Goal: Transaction & Acquisition: Book appointment/travel/reservation

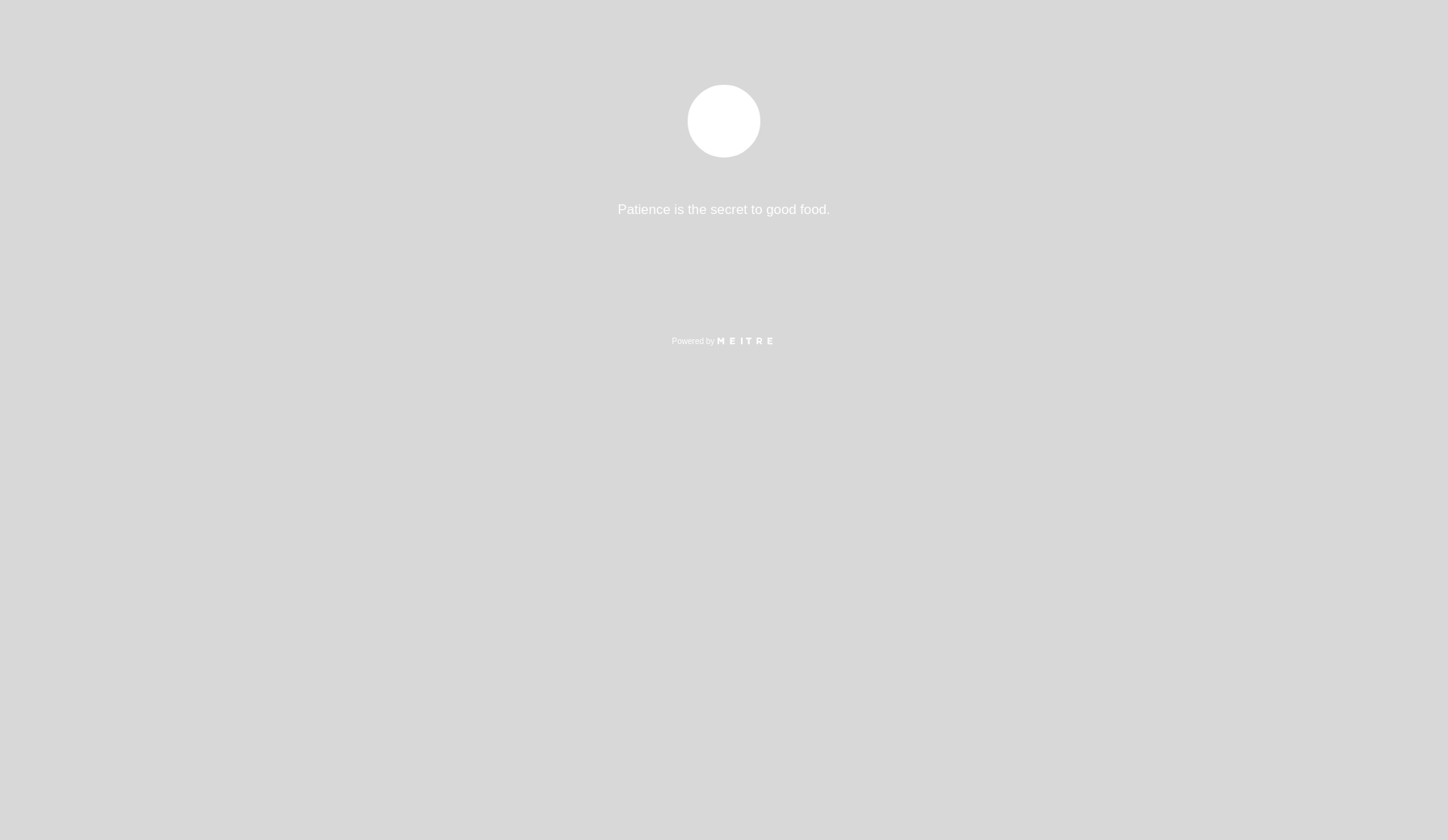
select select "es"
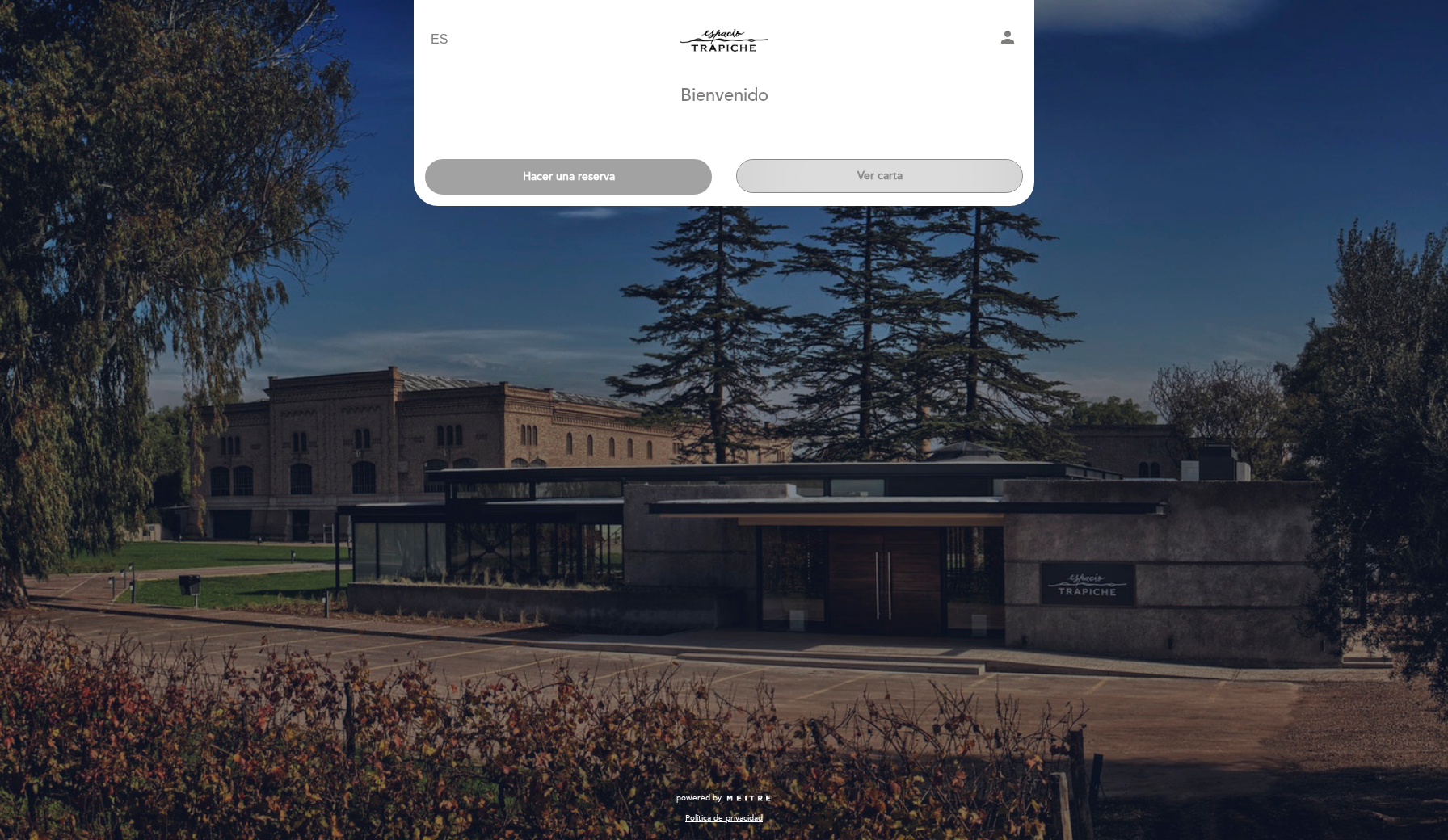
click at [853, 185] on button "Ver carta" at bounding box center [879, 176] width 287 height 34
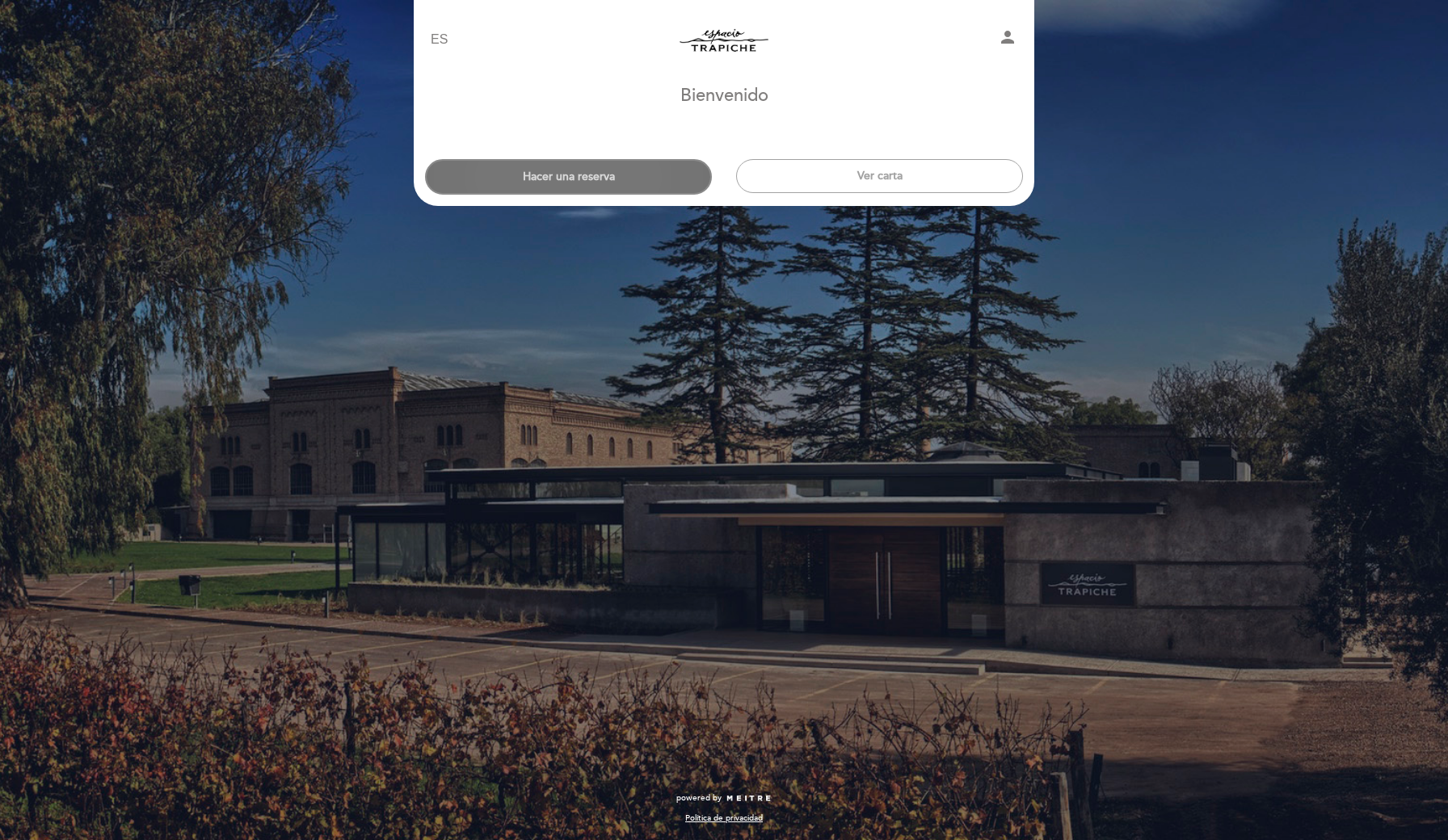
drag, startPoint x: 590, startPoint y: 199, endPoint x: 589, endPoint y: 185, distance: 14.0
click at [590, 194] on header "EN ES PT Espacio Trapiche person [GEOGRAPHIC_DATA] [GEOGRAPHIC_DATA], Cambiar u…" at bounding box center [724, 103] width 621 height 206
click at [589, 185] on button "Hacer una reserva" at bounding box center [568, 177] width 287 height 36
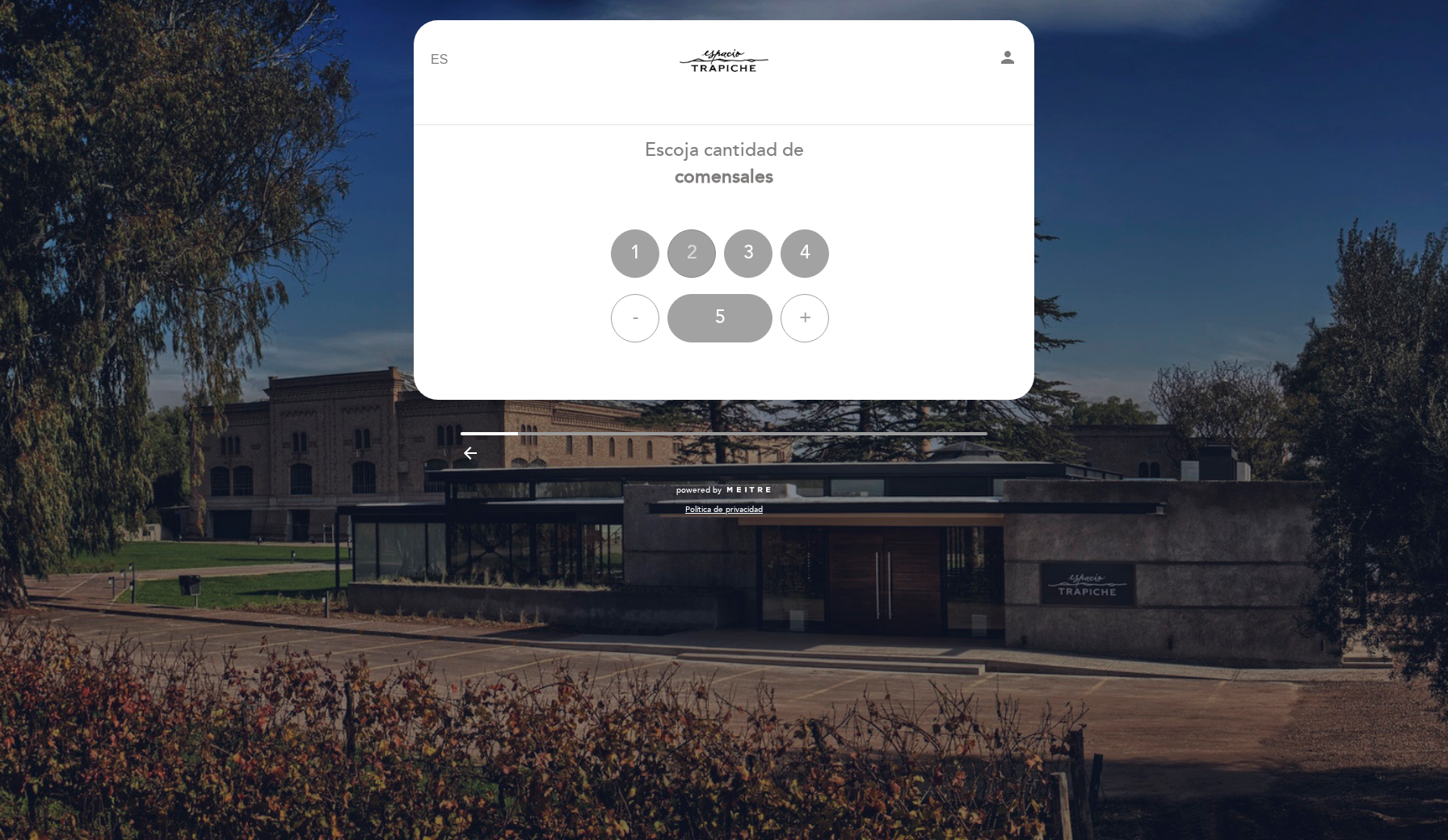
click at [687, 256] on div "2" at bounding box center [691, 254] width 48 height 48
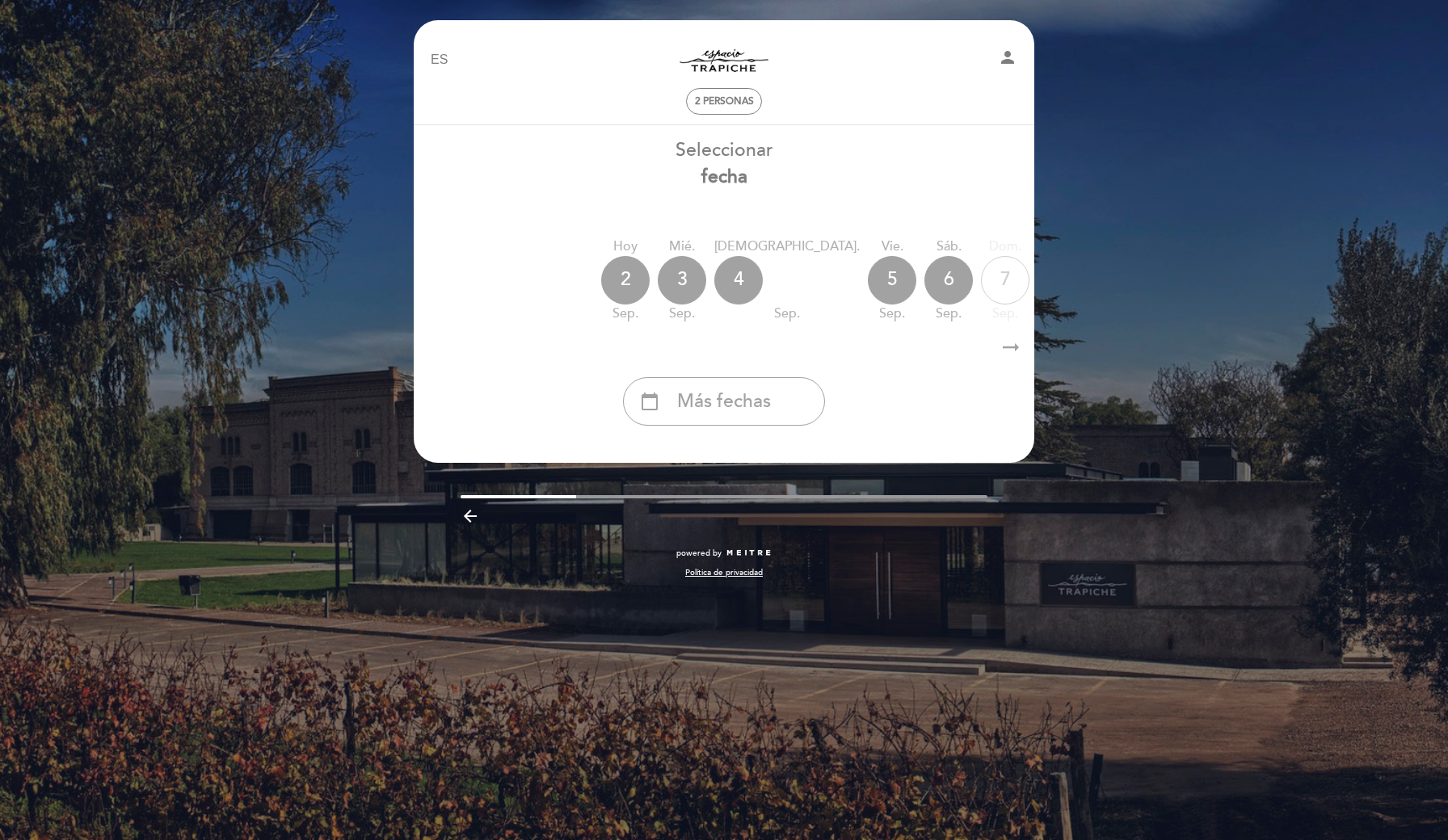
click at [1005, 346] on icon "arrow_right_alt" at bounding box center [1012, 347] width 25 height 35
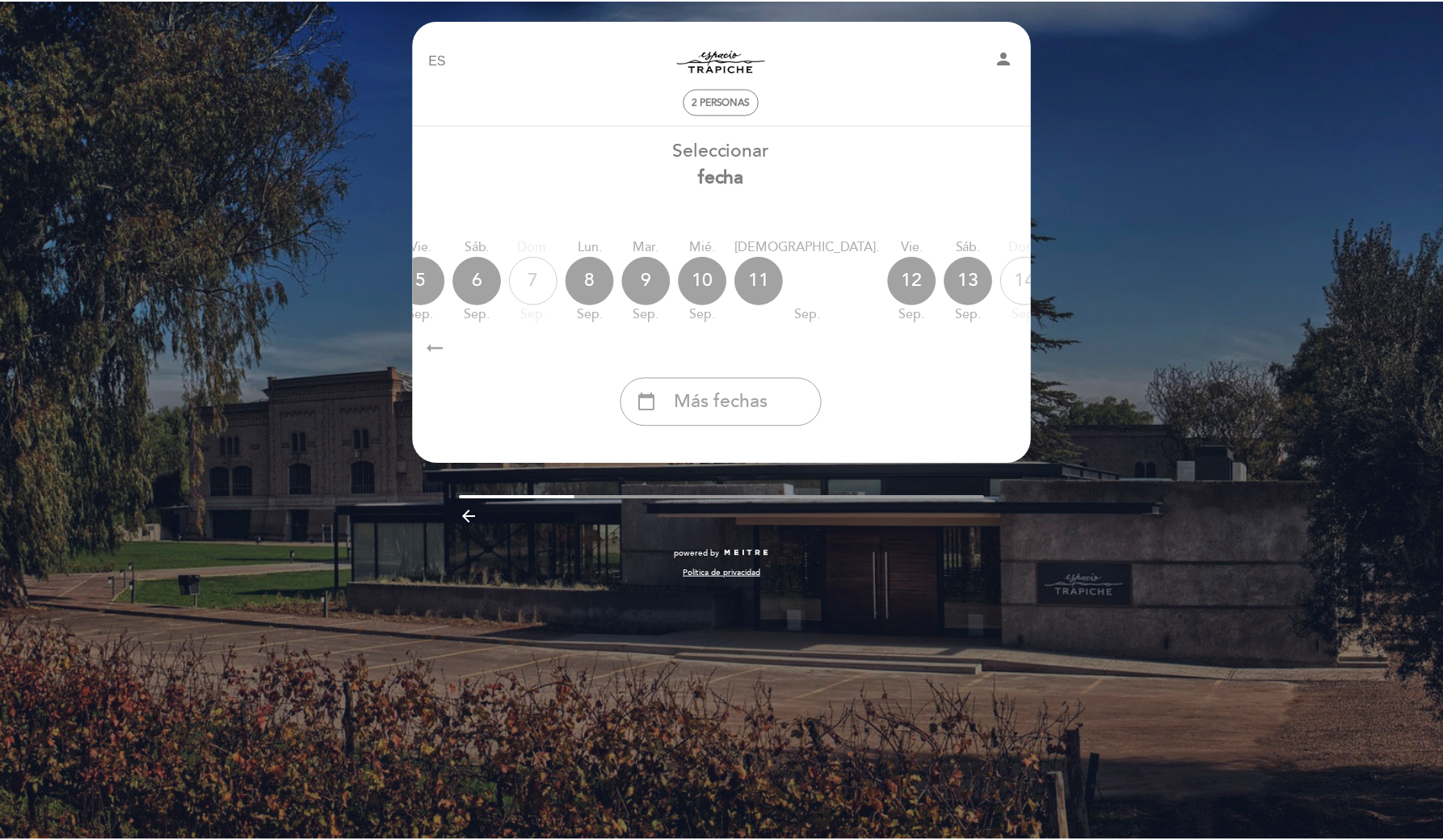
scroll to position [0, 471]
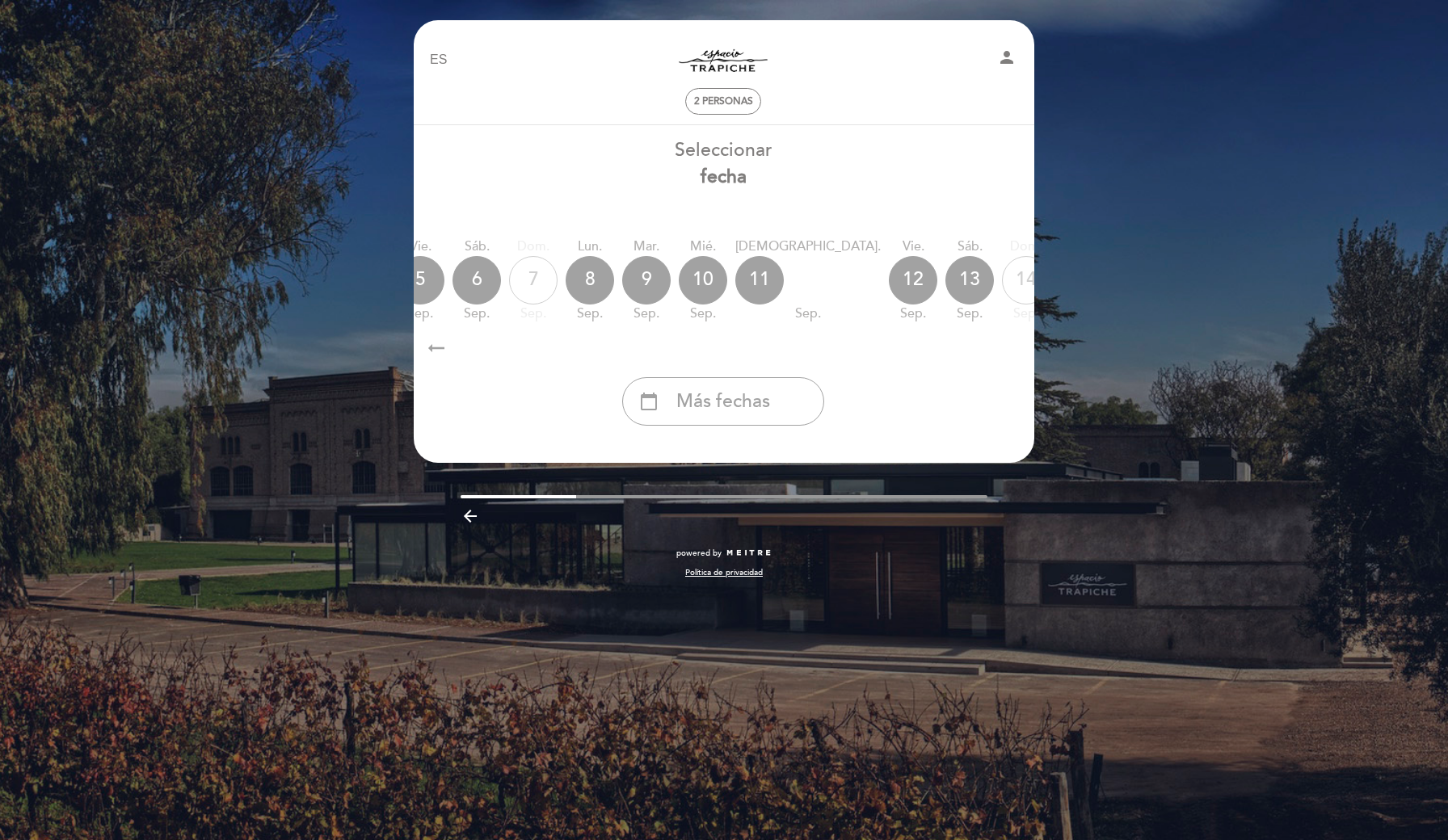
click at [1005, 346] on icon "arrow_right_alt" at bounding box center [1011, 347] width 25 height 35
click at [780, 408] on div "calendar_today Más fechas" at bounding box center [723, 401] width 202 height 48
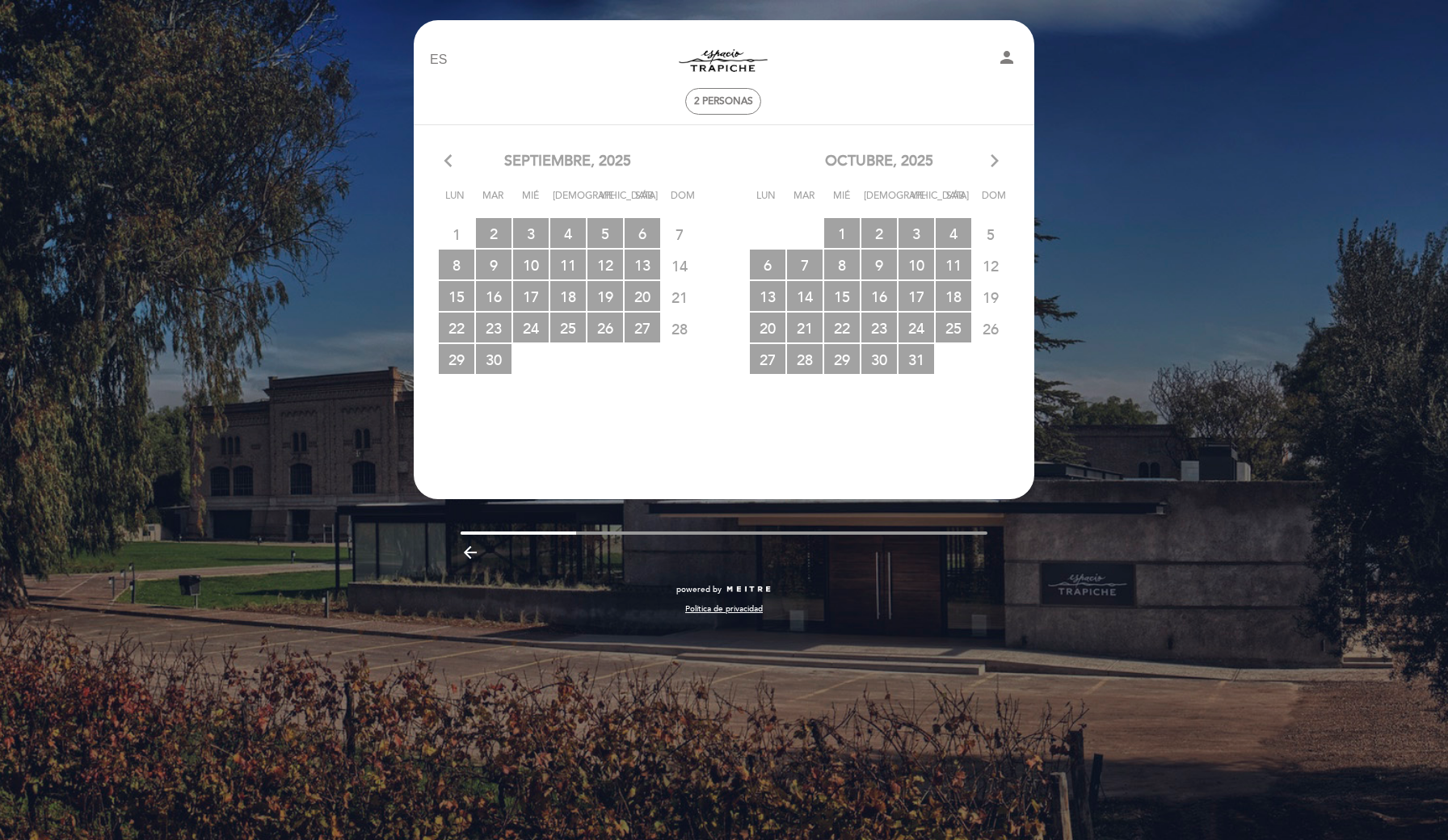
click at [992, 160] on icon "arrow_forward_ios" at bounding box center [995, 162] width 14 height 21
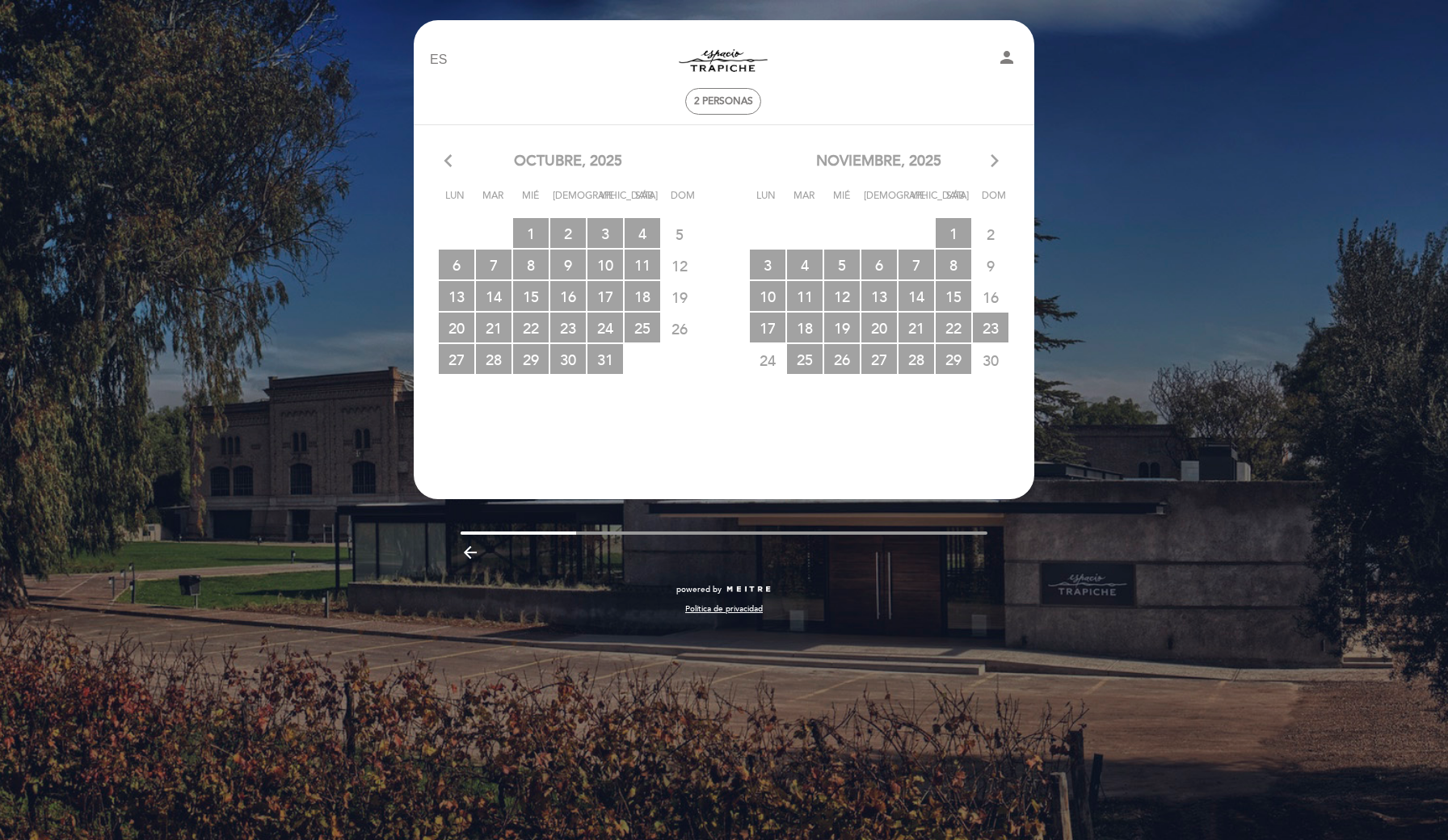
click at [992, 160] on icon "arrow_forward_ios" at bounding box center [995, 162] width 14 height 21
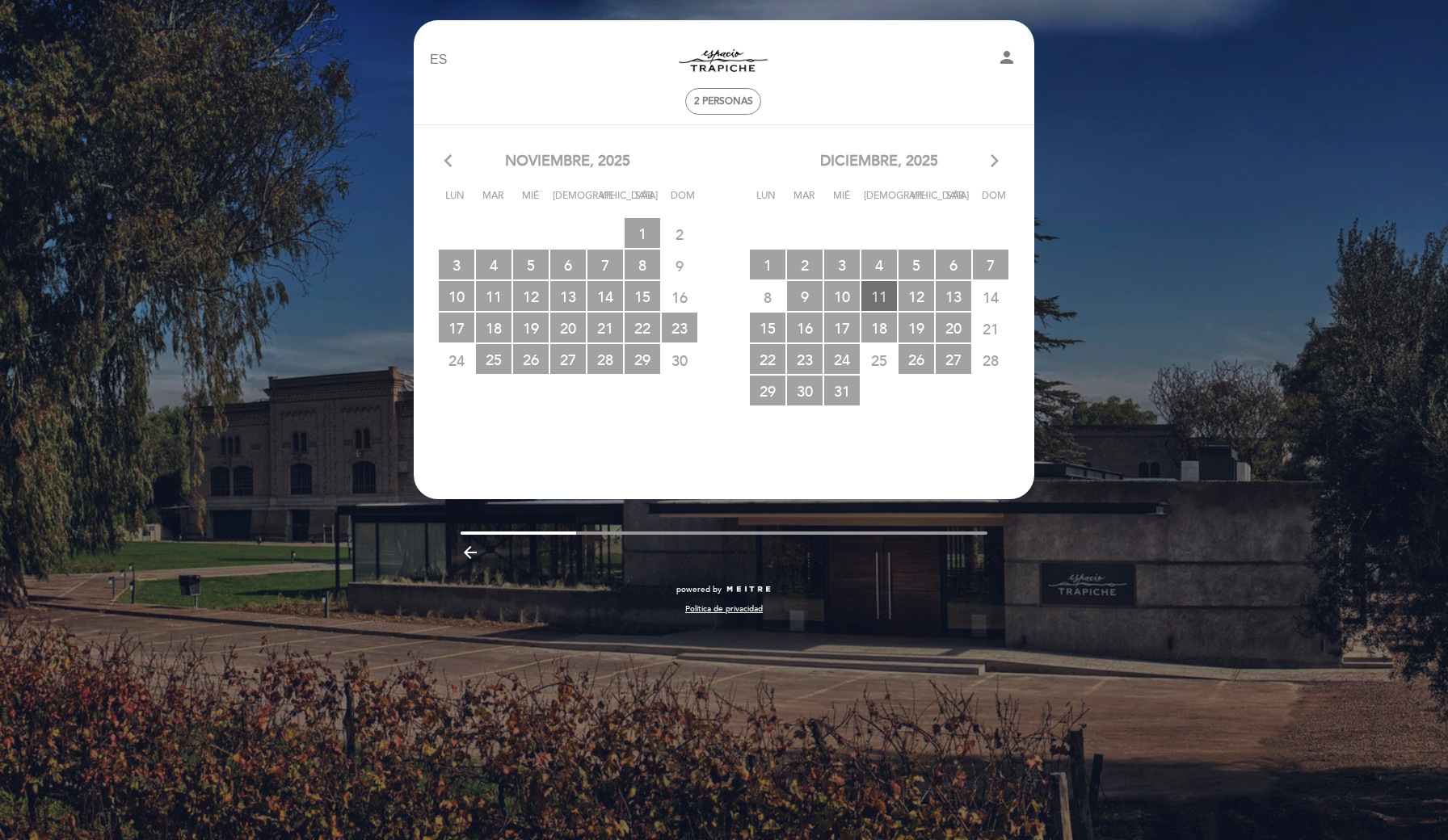
click at [872, 298] on span "11 RESERVAS DISPONIBLES" at bounding box center [879, 296] width 36 height 30
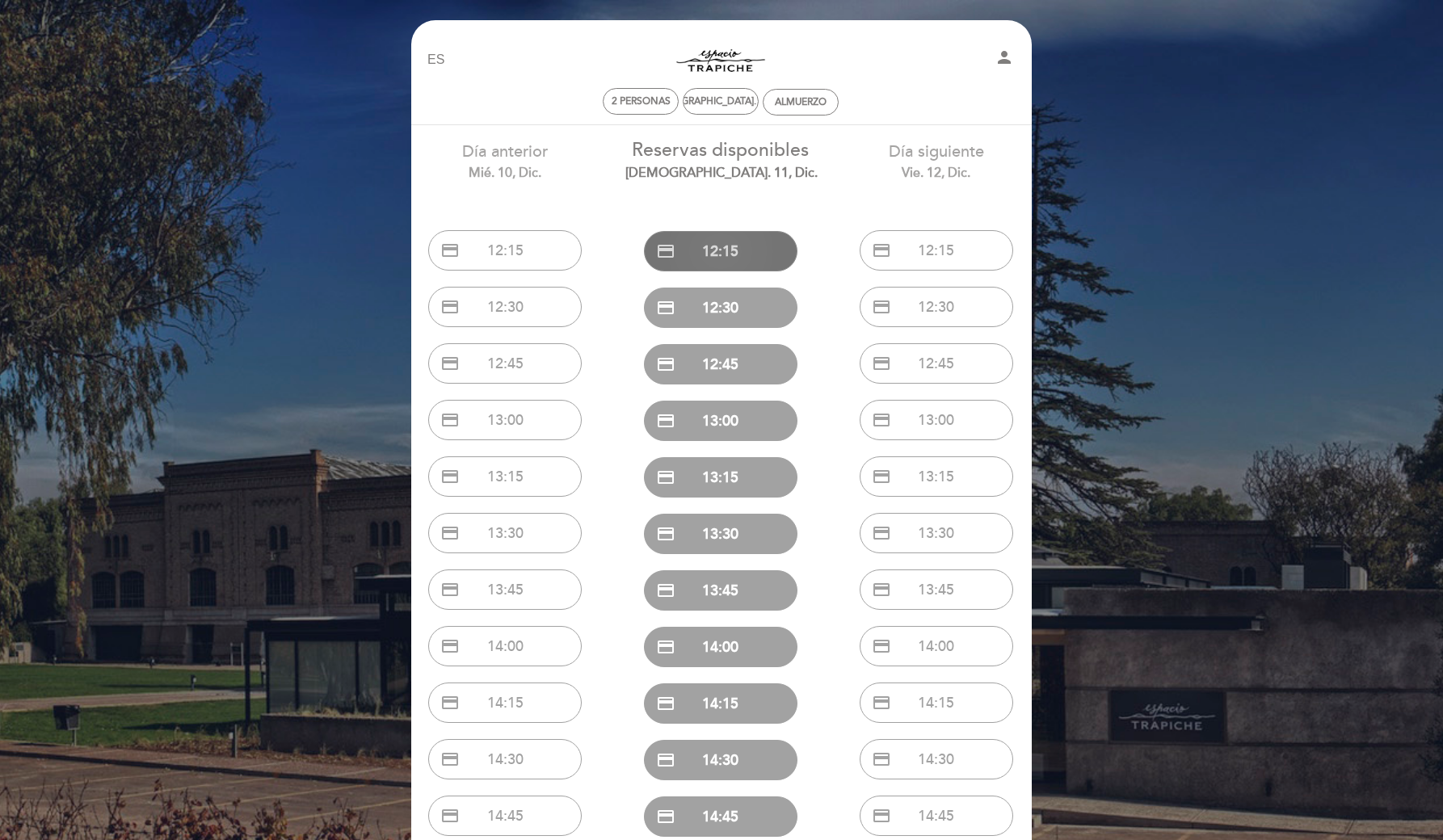
click at [728, 252] on button "credit_card 12:15" at bounding box center [721, 251] width 153 height 41
